Goal: Contribute content

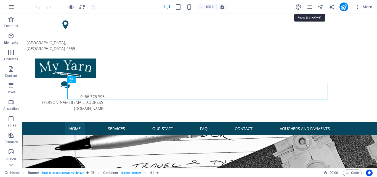
click at [308, 6] on icon "pages" at bounding box center [309, 7] width 6 height 6
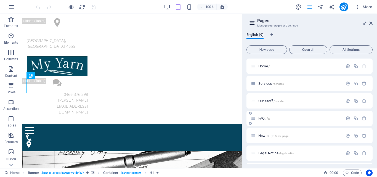
click at [264, 118] on span "FAQ /faq" at bounding box center [264, 118] width 12 height 4
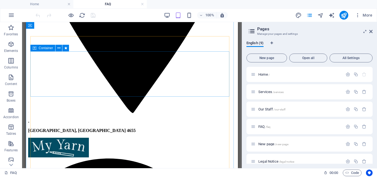
scroll to position [287, 0]
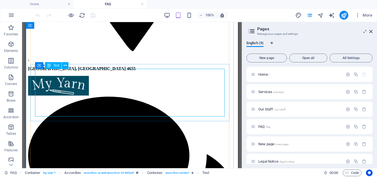
drag, startPoint x: 118, startPoint y: 89, endPoint x: 48, endPoint y: 80, distance: 70.7
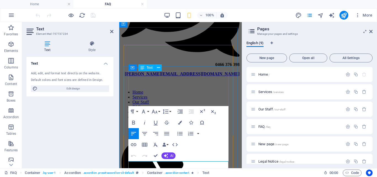
scroll to position [291, 0]
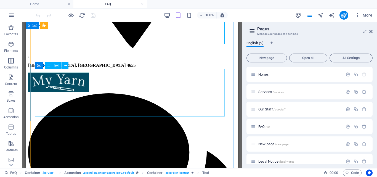
scroll to position [287, 0]
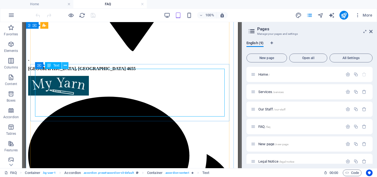
click at [66, 65] on icon at bounding box center [65, 66] width 3 height 6
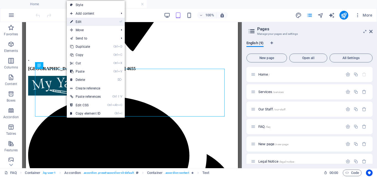
click at [87, 23] on link "⏎ Edit" at bounding box center [85, 22] width 37 height 8
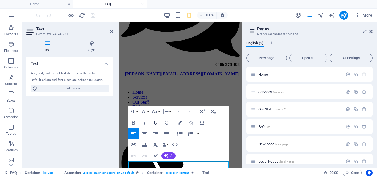
scroll to position [291, 0]
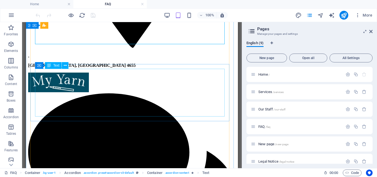
scroll to position [287, 0]
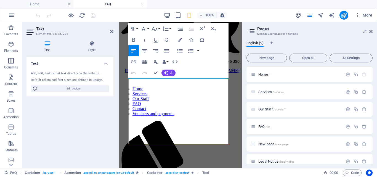
scroll to position [374, 0]
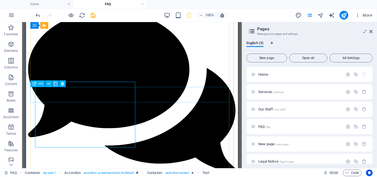
scroll to position [370, 0]
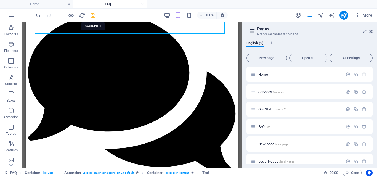
click at [91, 15] on icon "save" at bounding box center [93, 15] width 6 height 6
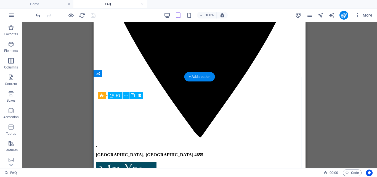
scroll to position [177, 0]
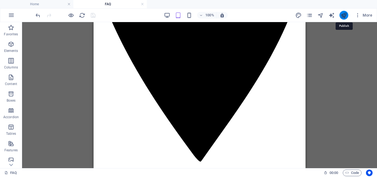
click at [342, 15] on icon "publish" at bounding box center [343, 15] width 6 height 6
